Goal: Information Seeking & Learning: Learn about a topic

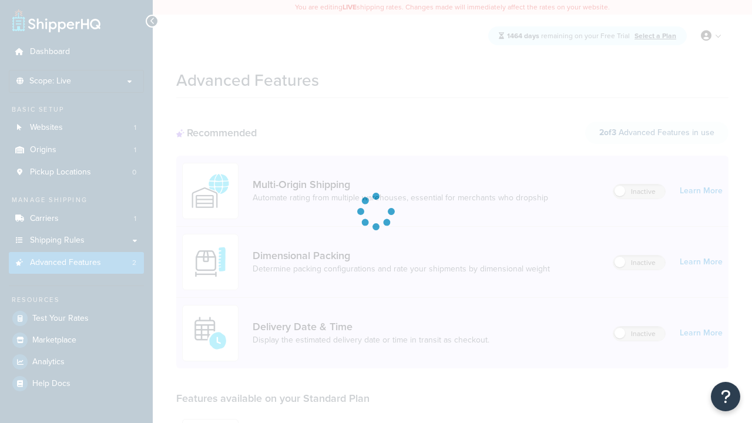
scroll to position [307, 0]
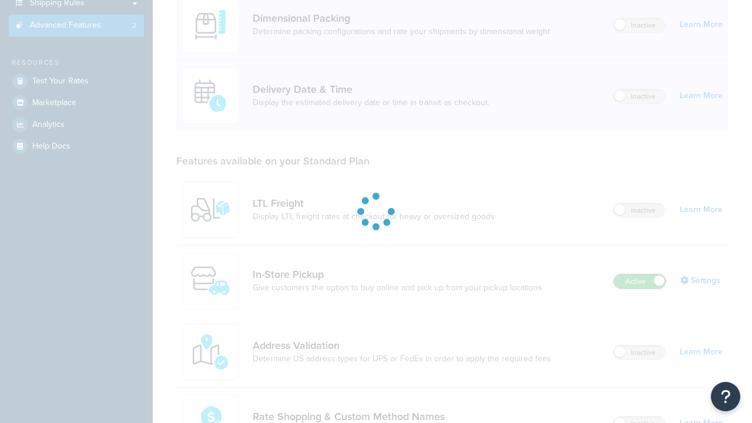
click at [640, 274] on label "Active" at bounding box center [640, 281] width 52 height 14
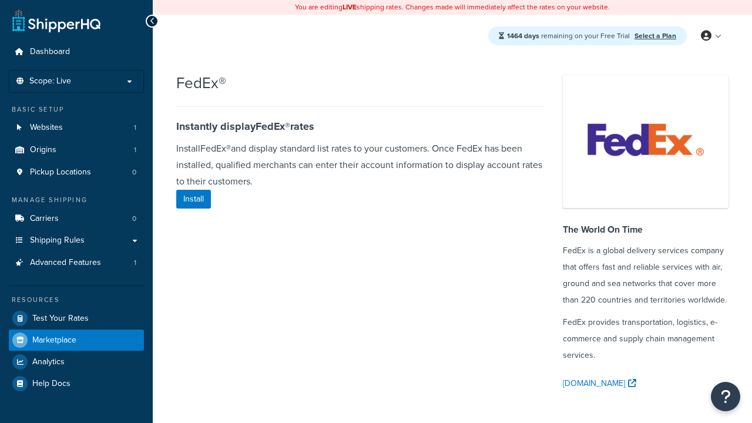
click at [54, 340] on span "Marketplace" at bounding box center [54, 340] width 44 height 10
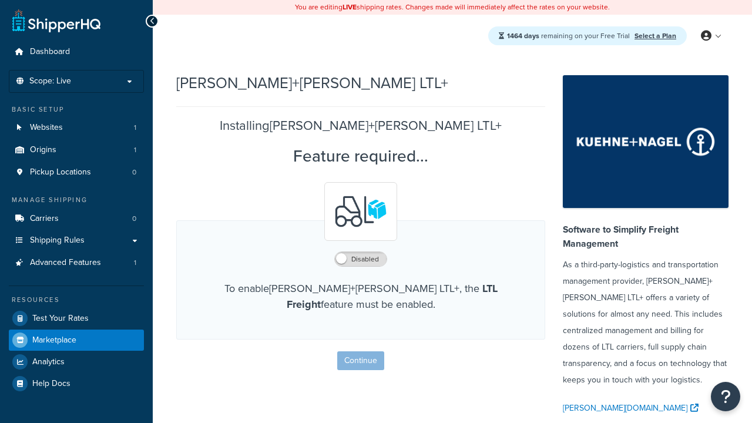
click at [54, 340] on span "Marketplace" at bounding box center [54, 340] width 44 height 10
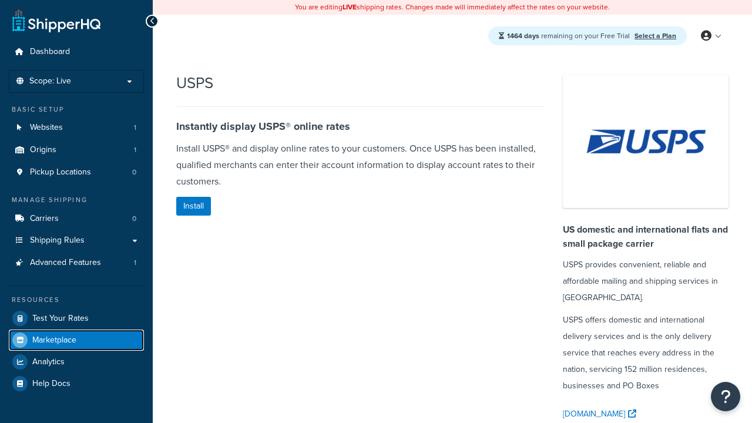
click at [54, 340] on span "Marketplace" at bounding box center [54, 340] width 44 height 10
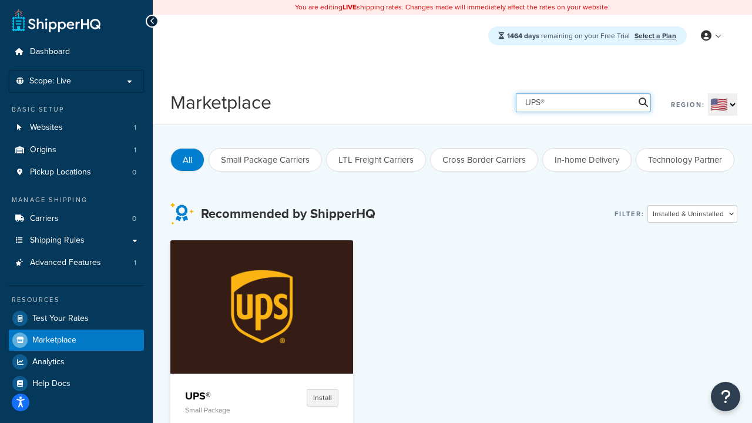
type input "UPS®"
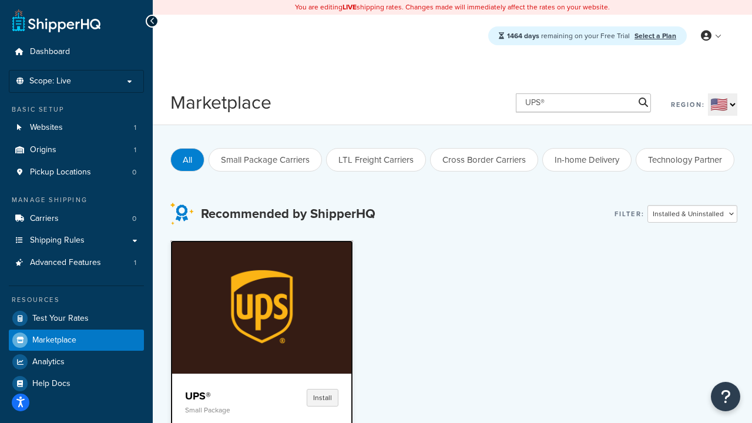
click at [224, 395] on h4 "UPS®" at bounding box center [224, 396] width 78 height 14
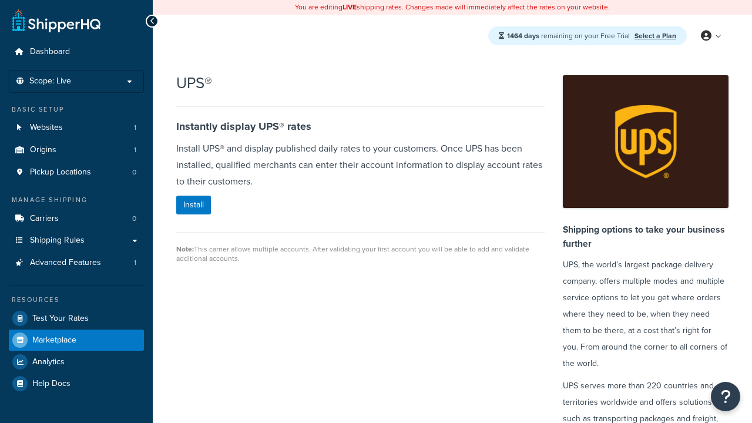
click at [54, 340] on span "Marketplace" at bounding box center [54, 340] width 44 height 10
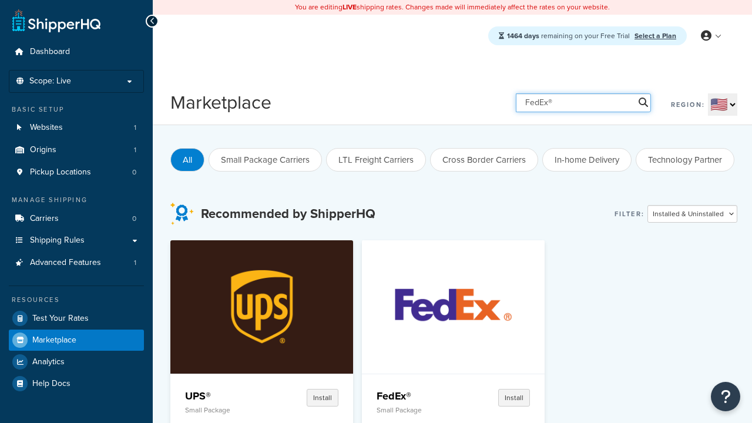
type input "FedEx®"
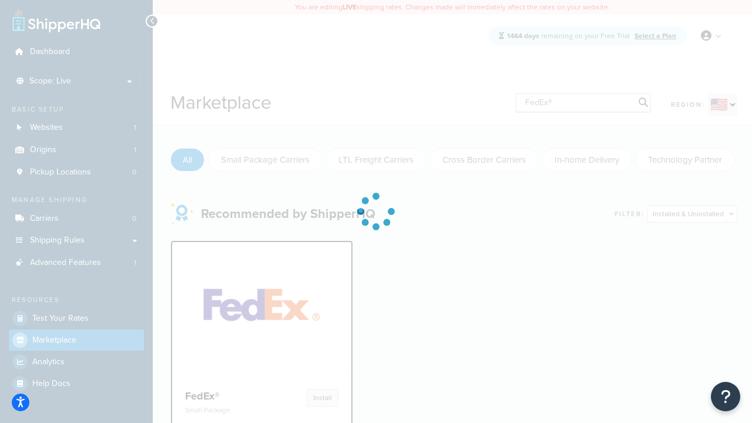
click at [224, 395] on h4 "FedEx®" at bounding box center [224, 396] width 78 height 14
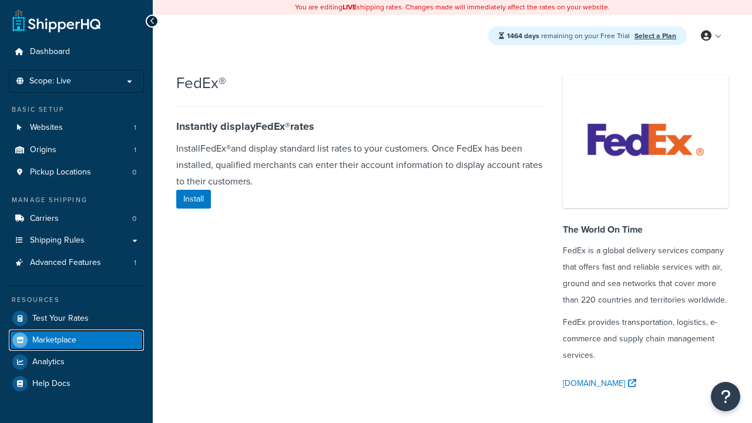
click at [54, 340] on span "Marketplace" at bounding box center [54, 340] width 44 height 10
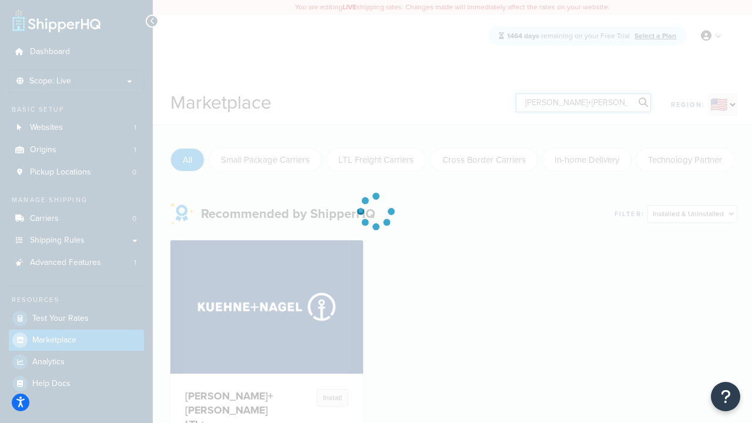
type input "[PERSON_NAME]+[PERSON_NAME] LTL+"
click at [224, 402] on h4 "[PERSON_NAME]+[PERSON_NAME] LTL+" at bounding box center [229, 410] width 88 height 42
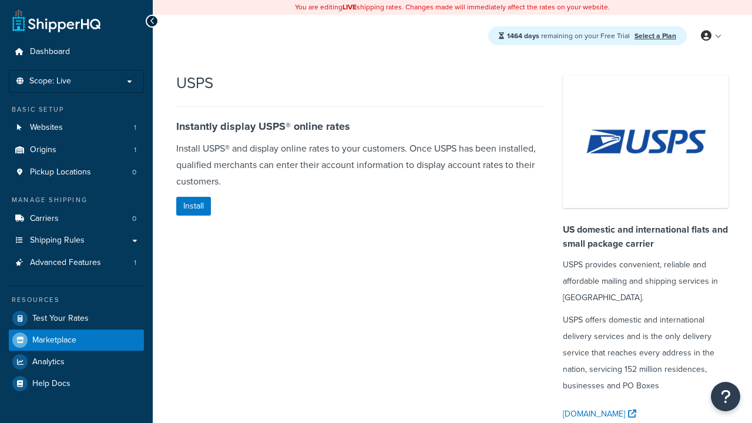
click at [54, 340] on span "Marketplace" at bounding box center [54, 340] width 44 height 10
